Goal: Complete application form

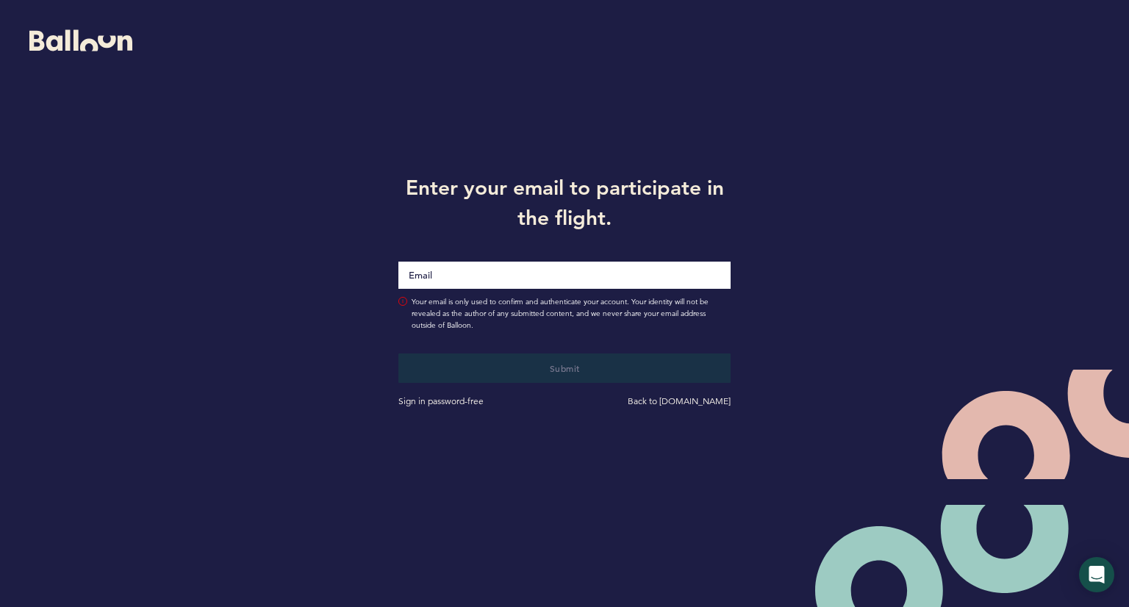
click at [548, 267] on input "Email" at bounding box center [564, 275] width 332 height 27
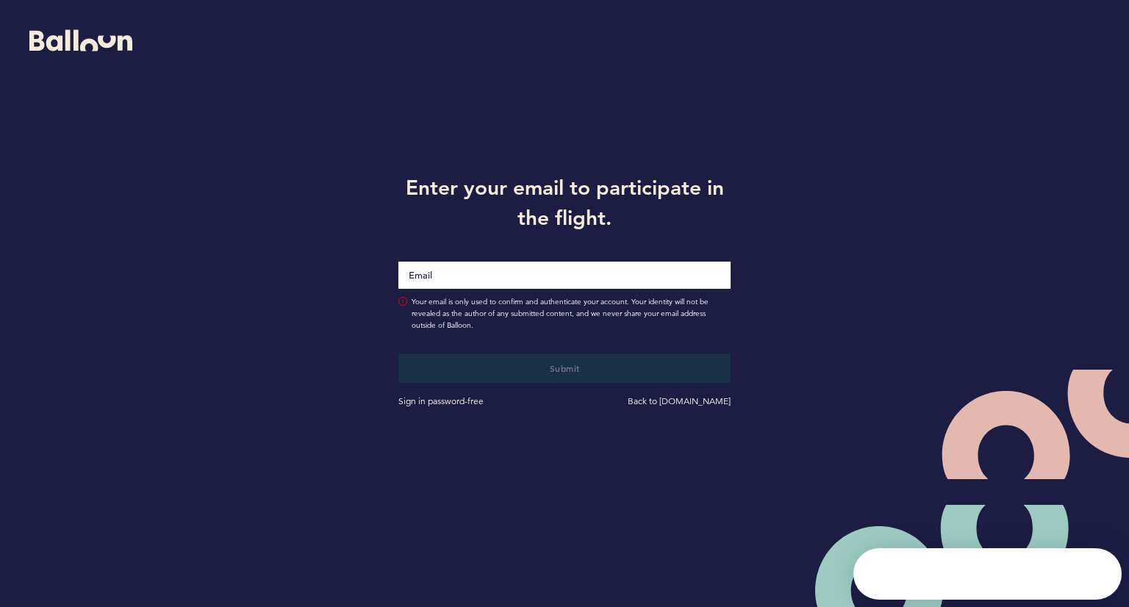
click at [548, 267] on input "Email" at bounding box center [564, 275] width 332 height 27
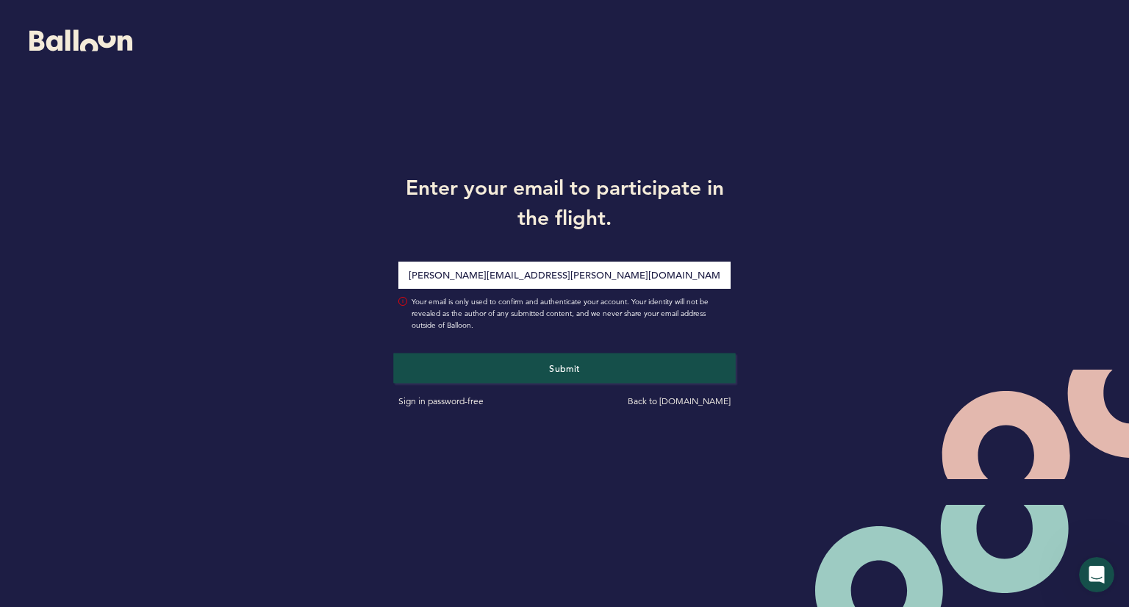
type input "[PERSON_NAME][EMAIL_ADDRESS][PERSON_NAME][DOMAIN_NAME]"
click at [563, 368] on span "Submit" at bounding box center [564, 368] width 31 height 12
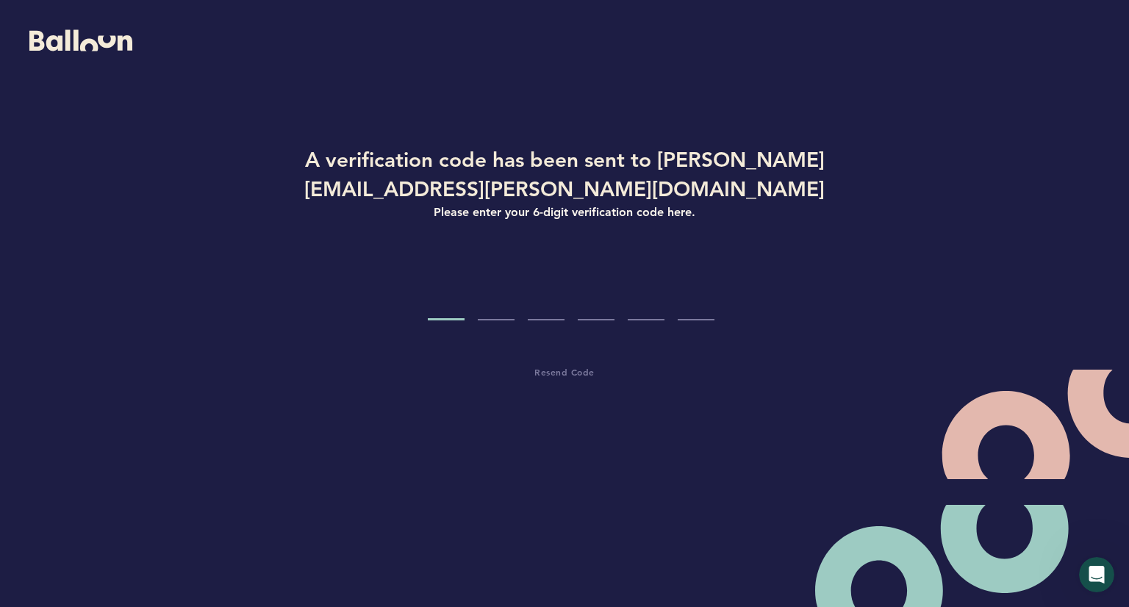
click at [439, 313] on input "Code digit 1" at bounding box center [446, 292] width 37 height 55
paste input "7"
type input "7"
type input "6"
type input "1"
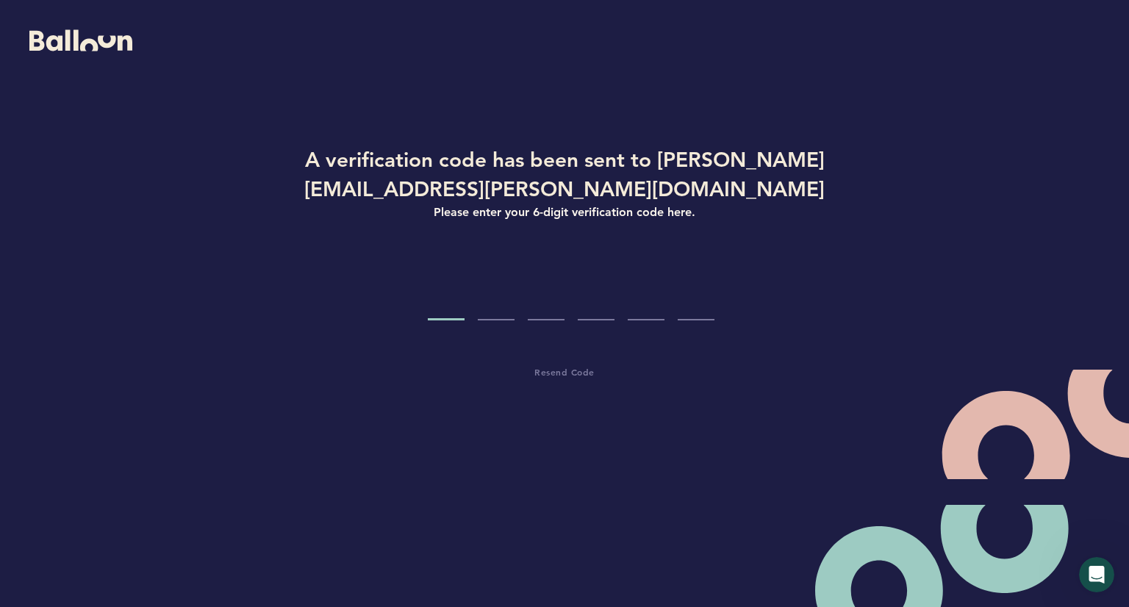
type input "5"
type input "6"
type input "9"
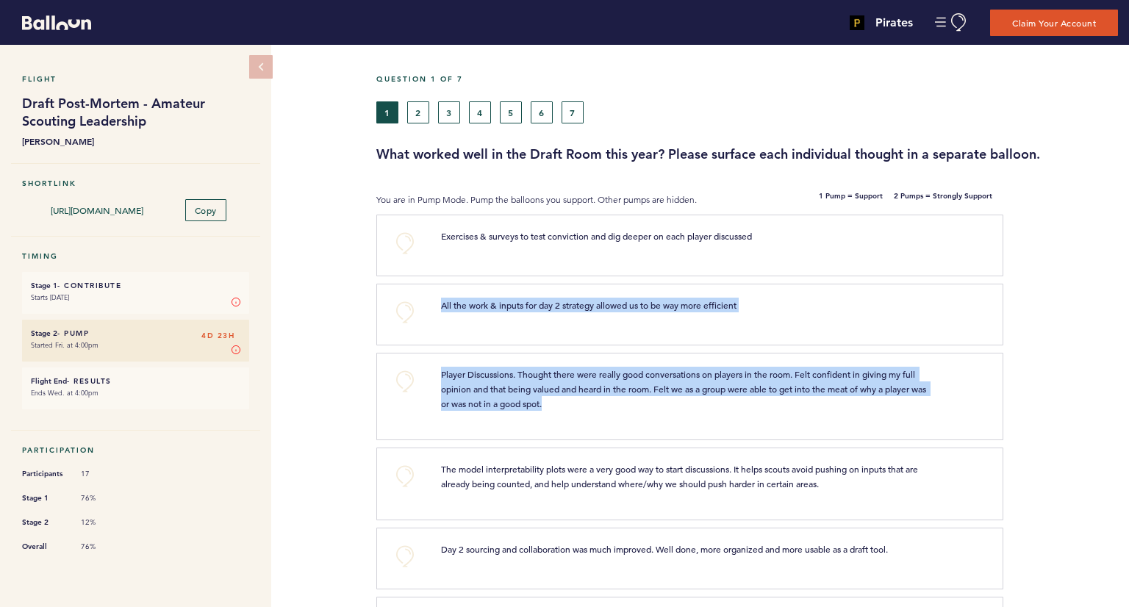
drag, startPoint x: 1125, startPoint y: 212, endPoint x: 1128, endPoint y: 394, distance: 181.6
click at [1082, 399] on div at bounding box center [1066, 402] width 126 height 91
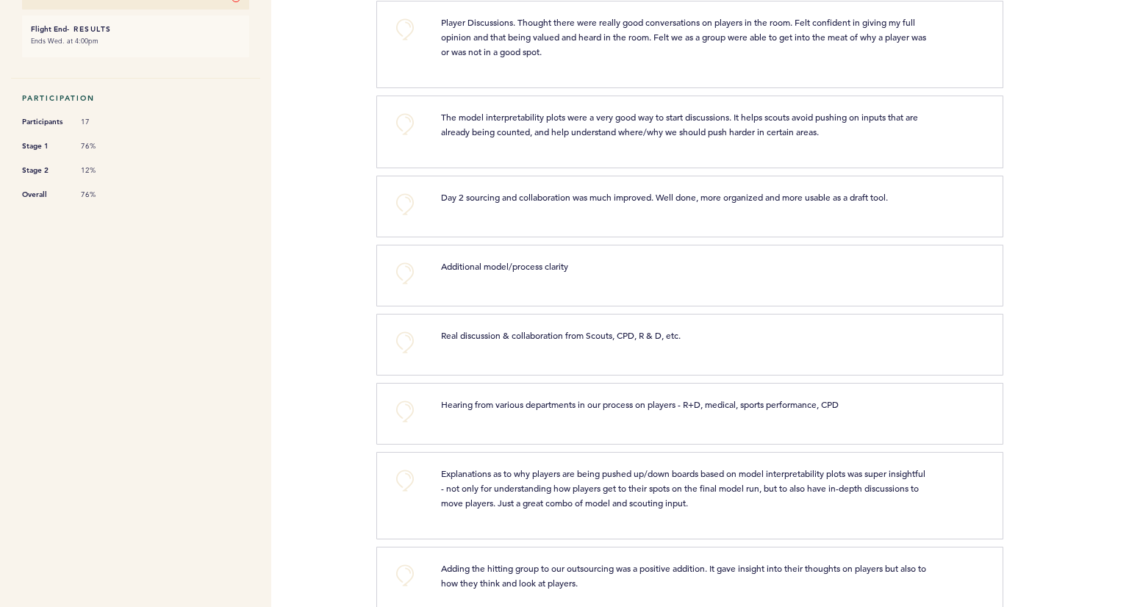
scroll to position [353, 0]
